Goal: Transaction & Acquisition: Purchase product/service

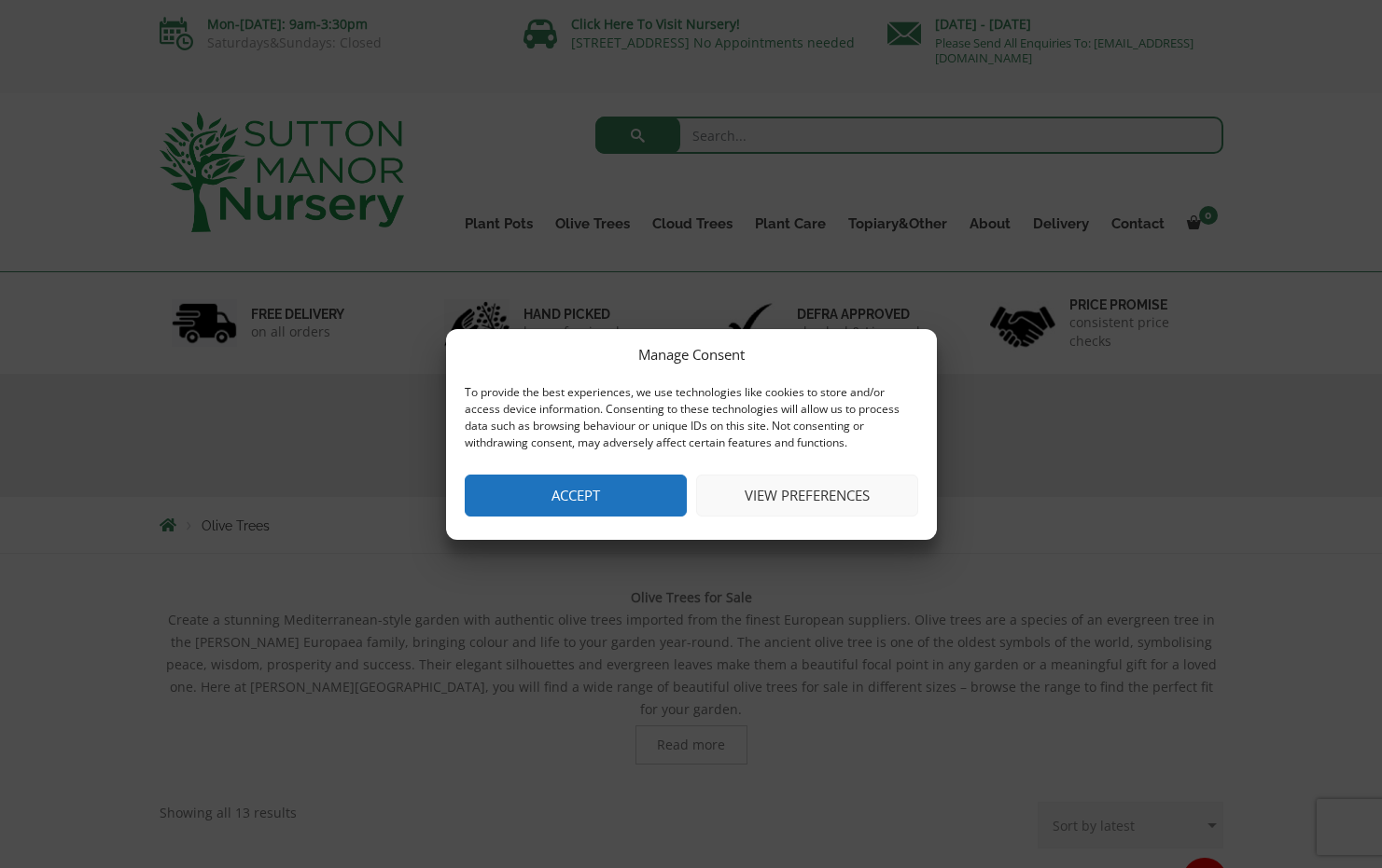
click at [559, 494] on button "Accept" at bounding box center [576, 496] width 222 height 42
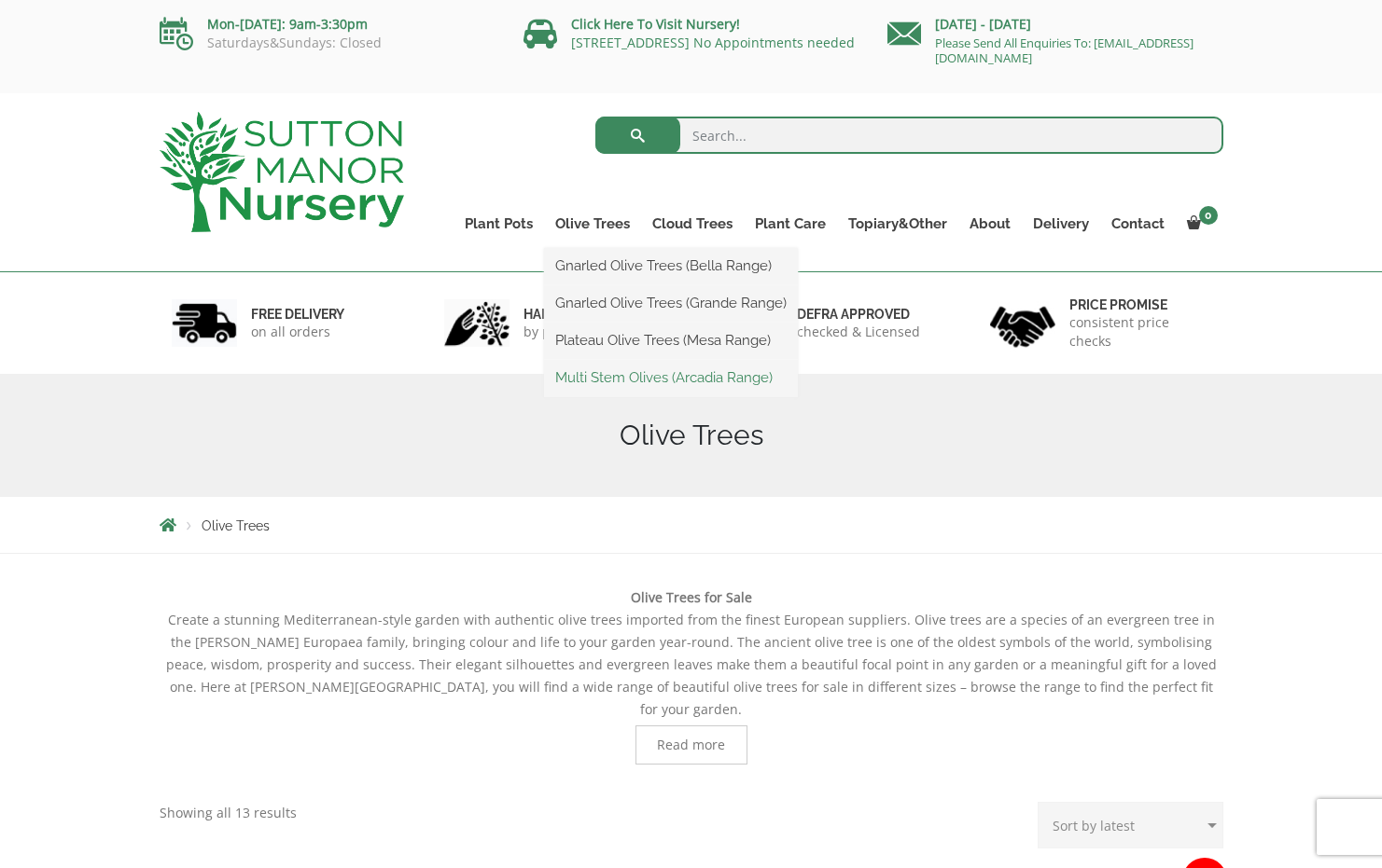
click at [616, 372] on link "Multi Stem Olives (Arcadia Range)" at bounding box center [671, 377] width 254 height 28
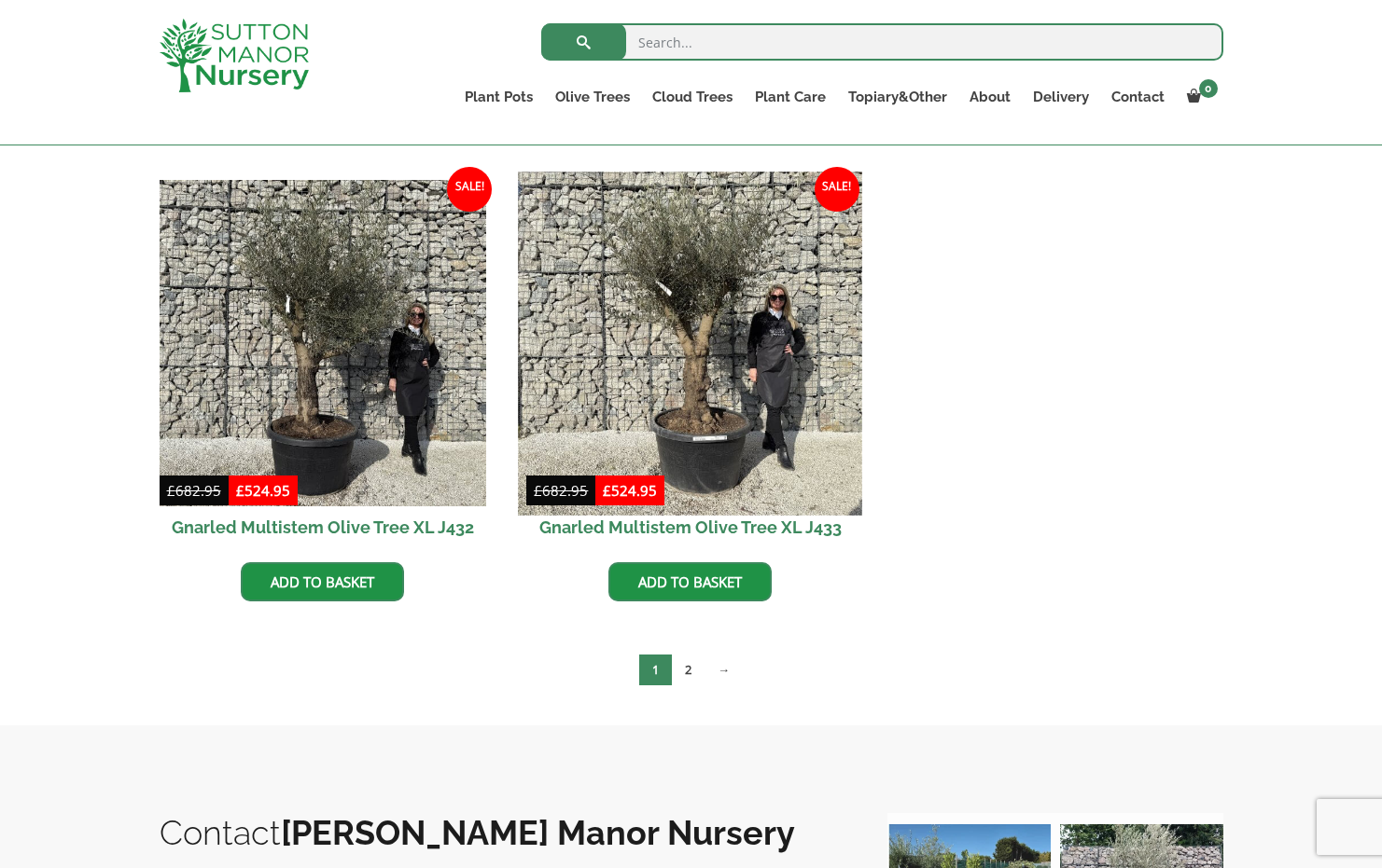
scroll to position [2629, 0]
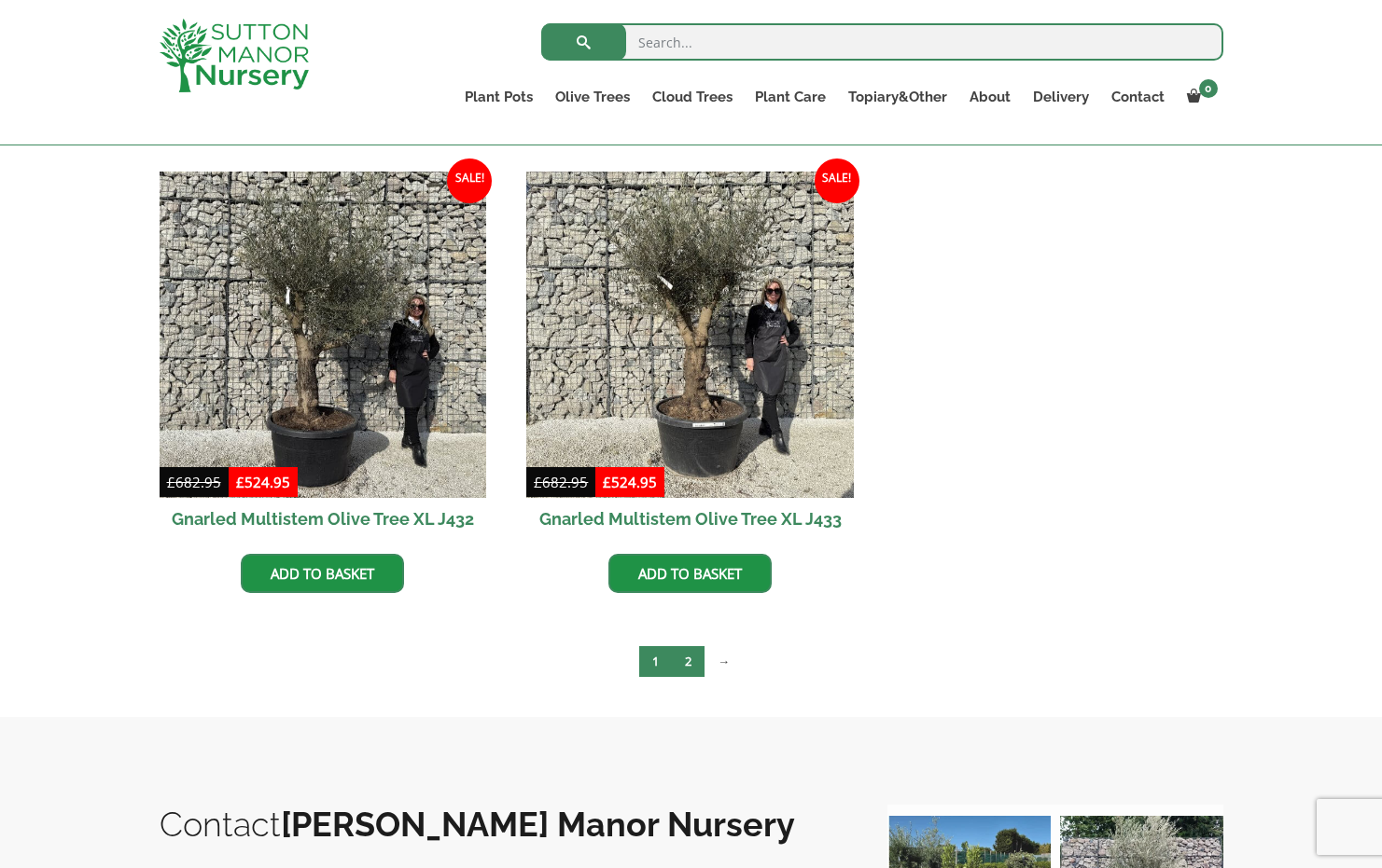
click at [686, 657] on link "2" at bounding box center [688, 662] width 32 height 30
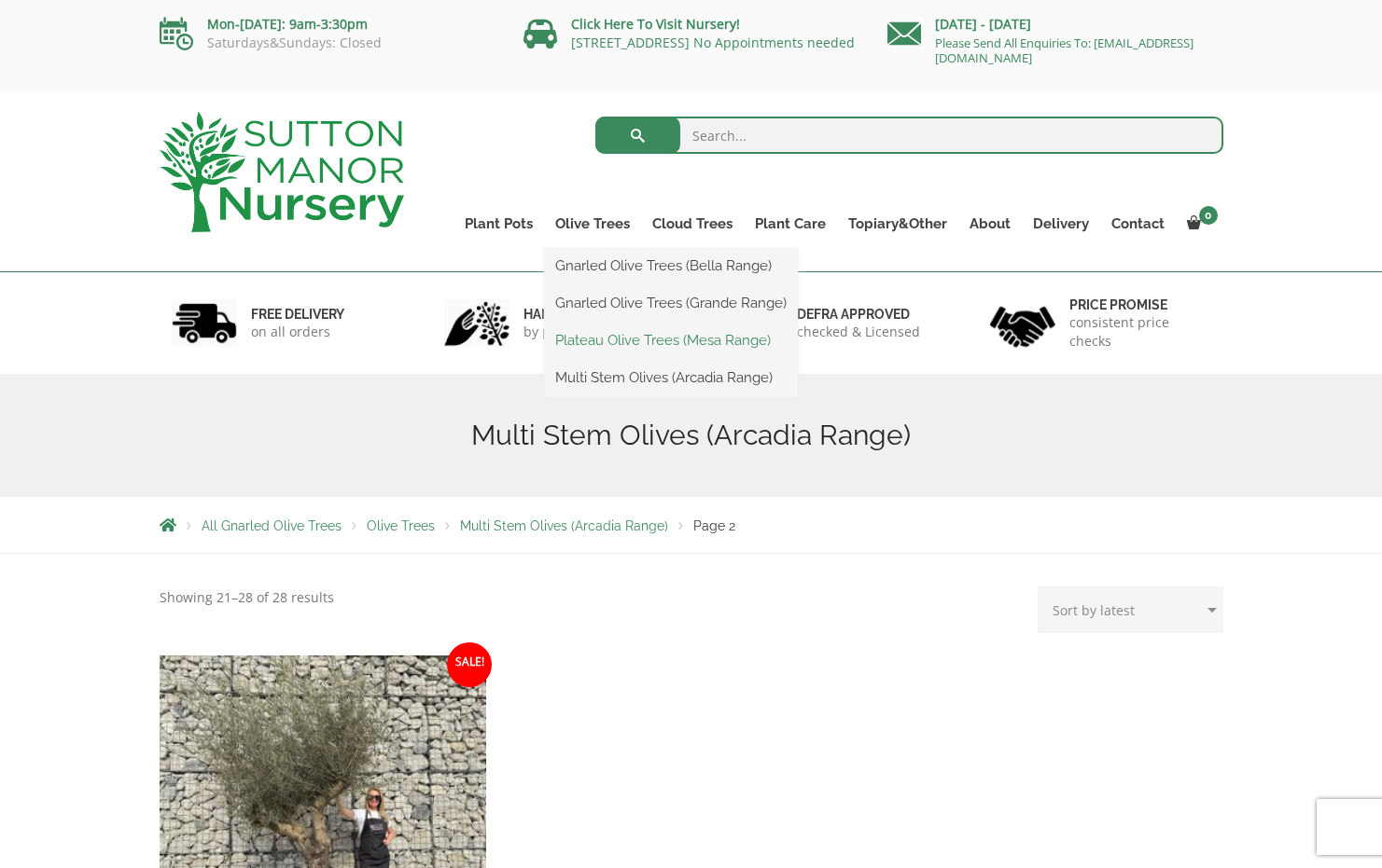
click at [597, 341] on link "Plateau Olive Trees (Mesa Range)" at bounding box center [671, 340] width 254 height 28
